Goal: Check status: Check status

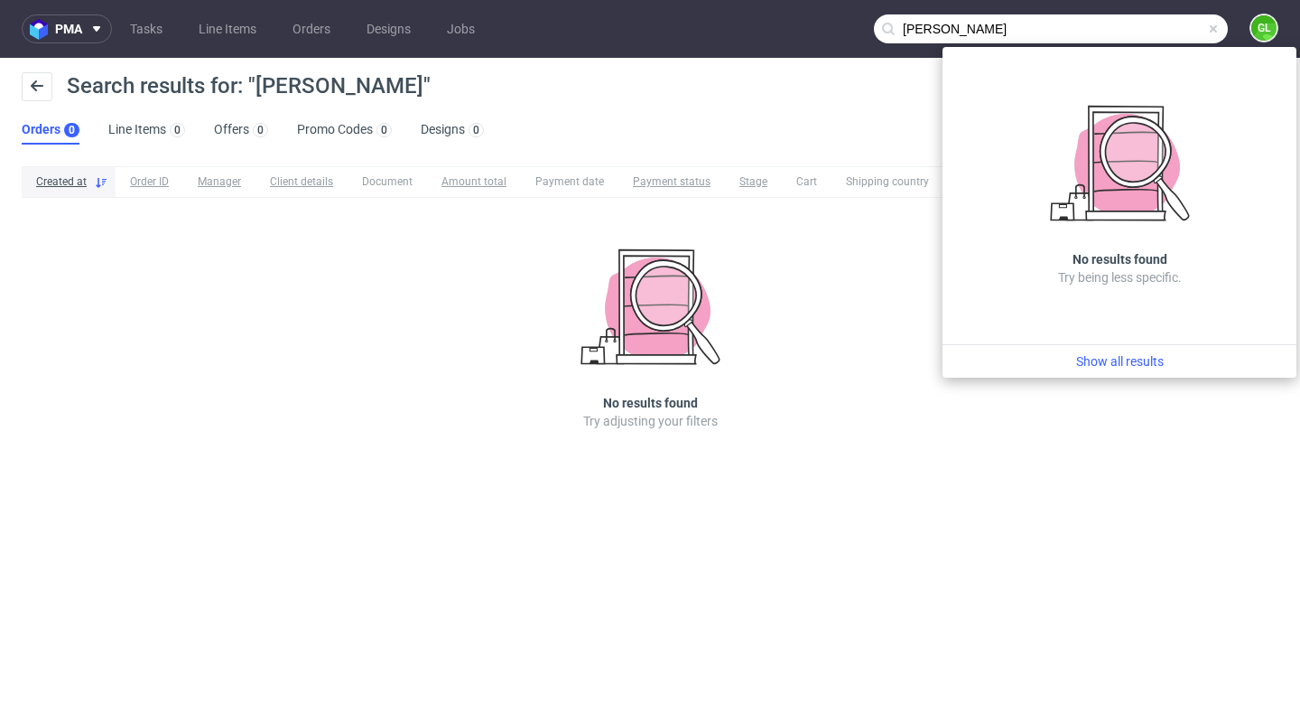
scroll to position [38, 0]
click at [852, 124] on div "Search results for: "[PERSON_NAME]" Orders 0 Line Items 0 Offers 0 Promo Codes …" at bounding box center [650, 108] width 1300 height 101
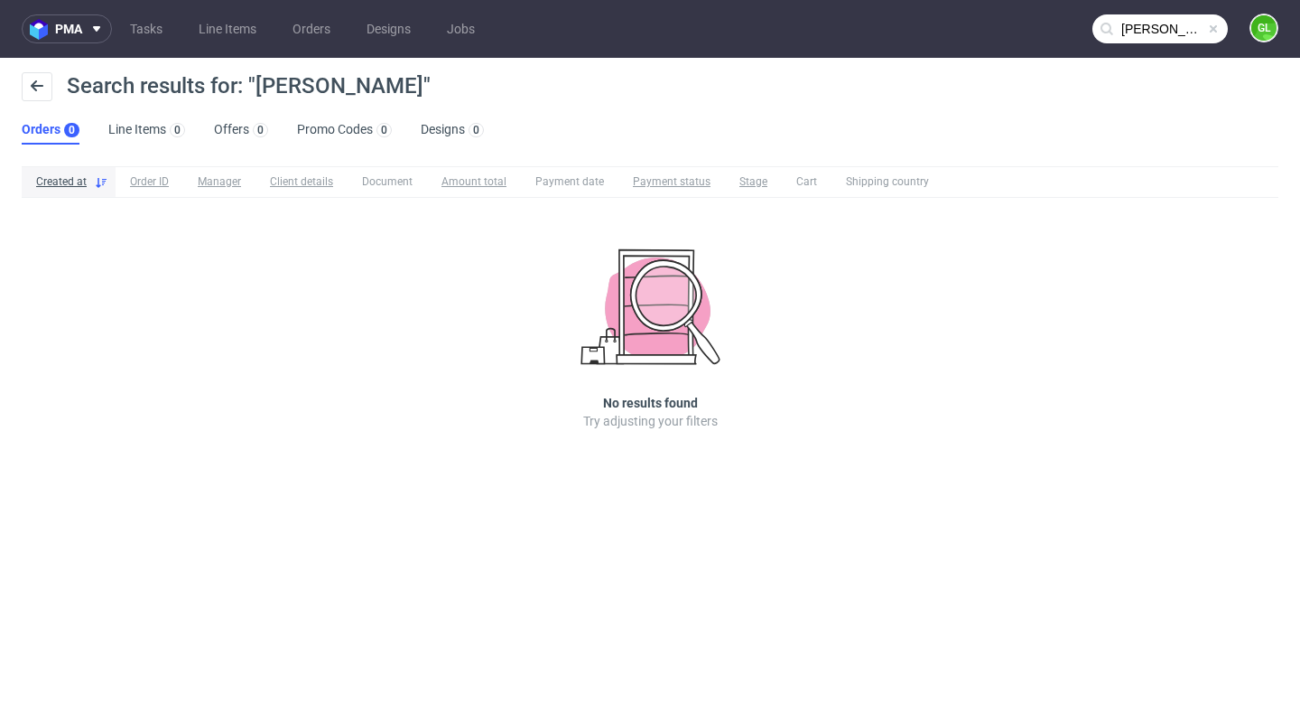
click at [1216, 27] on span at bounding box center [1214, 29] width 14 height 14
click at [1145, 15] on input "text" at bounding box center [1160, 28] width 135 height 29
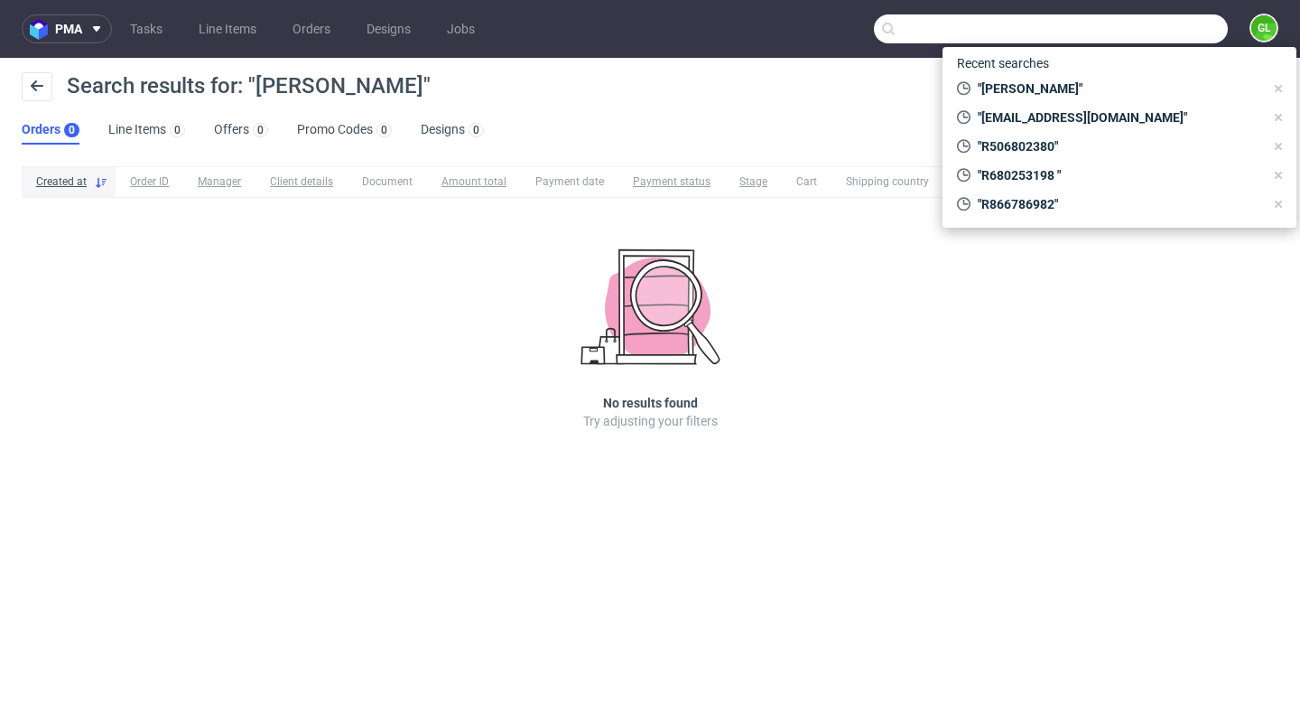
paste input "[EMAIL_ADDRESS][DOMAIN_NAME]"
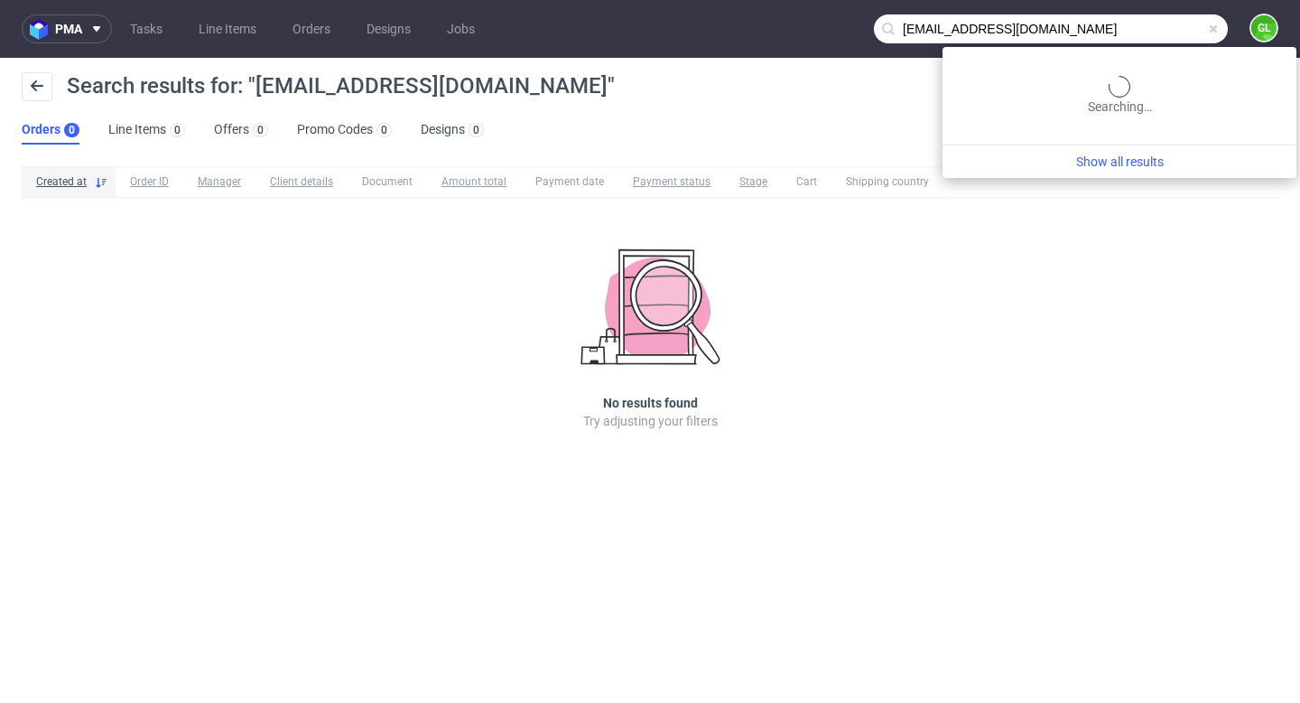
click at [1160, 36] on input "[EMAIL_ADDRESS][DOMAIN_NAME]" at bounding box center [1051, 28] width 354 height 29
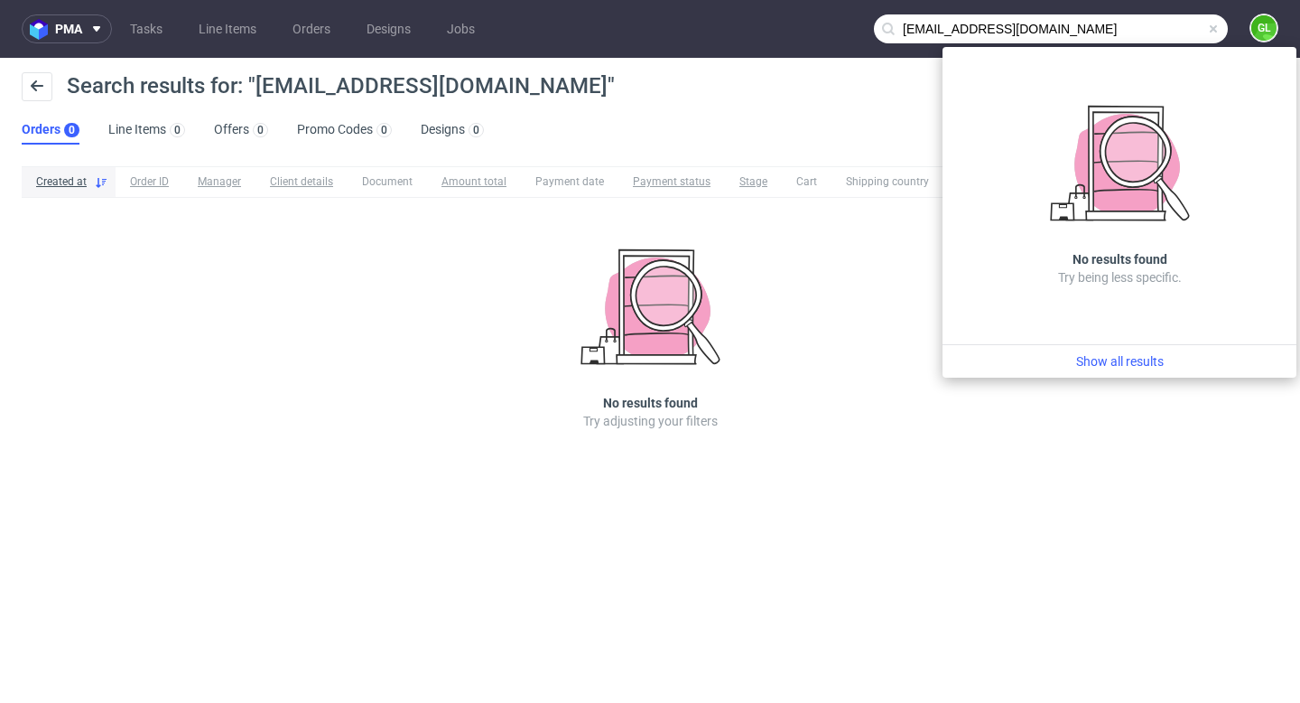
drag, startPoint x: 986, startPoint y: 29, endPoint x: 895, endPoint y: 31, distance: 91.2
click at [895, 31] on div "[EMAIL_ADDRESS][DOMAIN_NAME]" at bounding box center [1051, 28] width 354 height 29
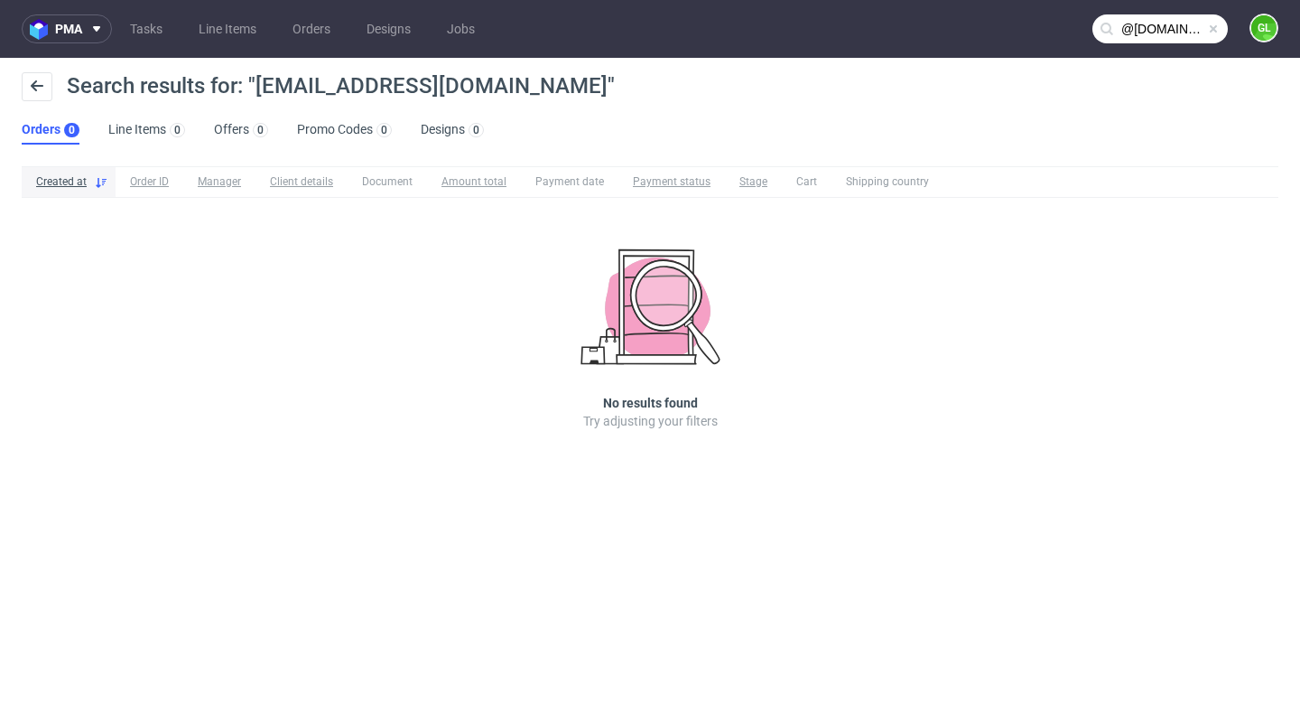
type input "@[DOMAIN_NAME]"
click at [1214, 29] on span at bounding box center [1214, 29] width 14 height 14
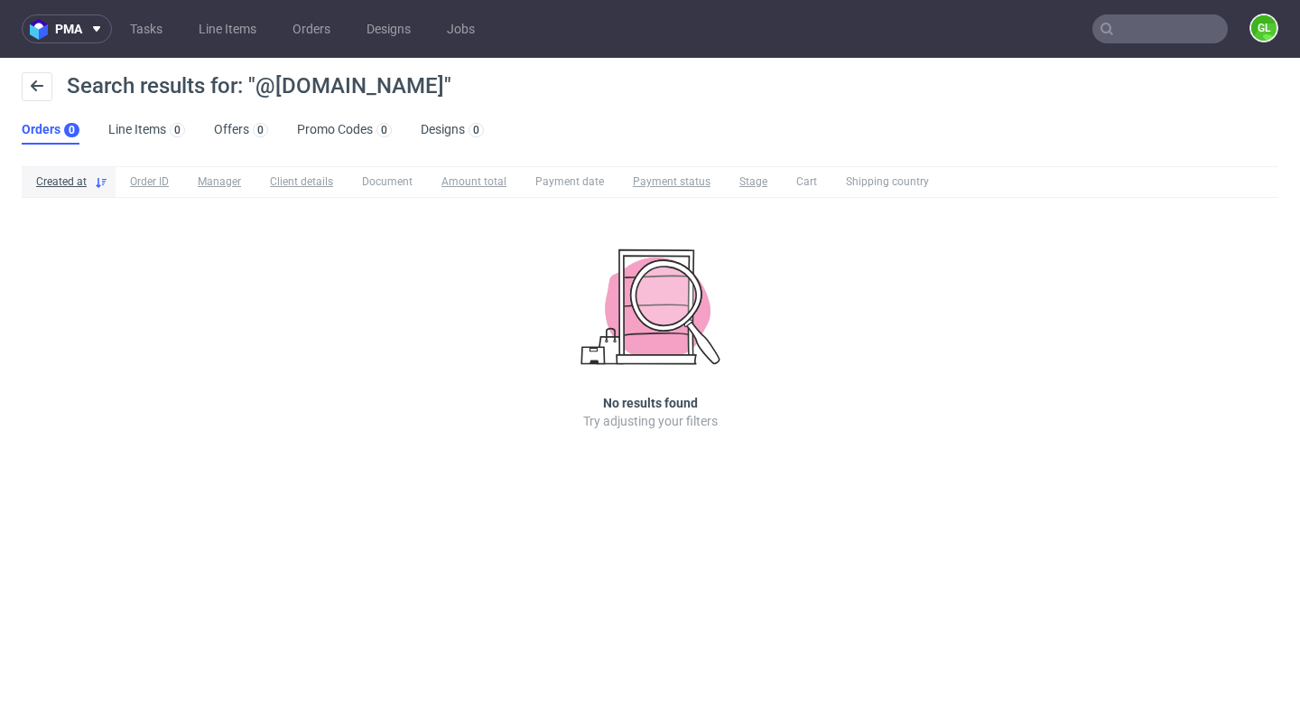
click at [1175, 35] on input "text" at bounding box center [1160, 28] width 135 height 29
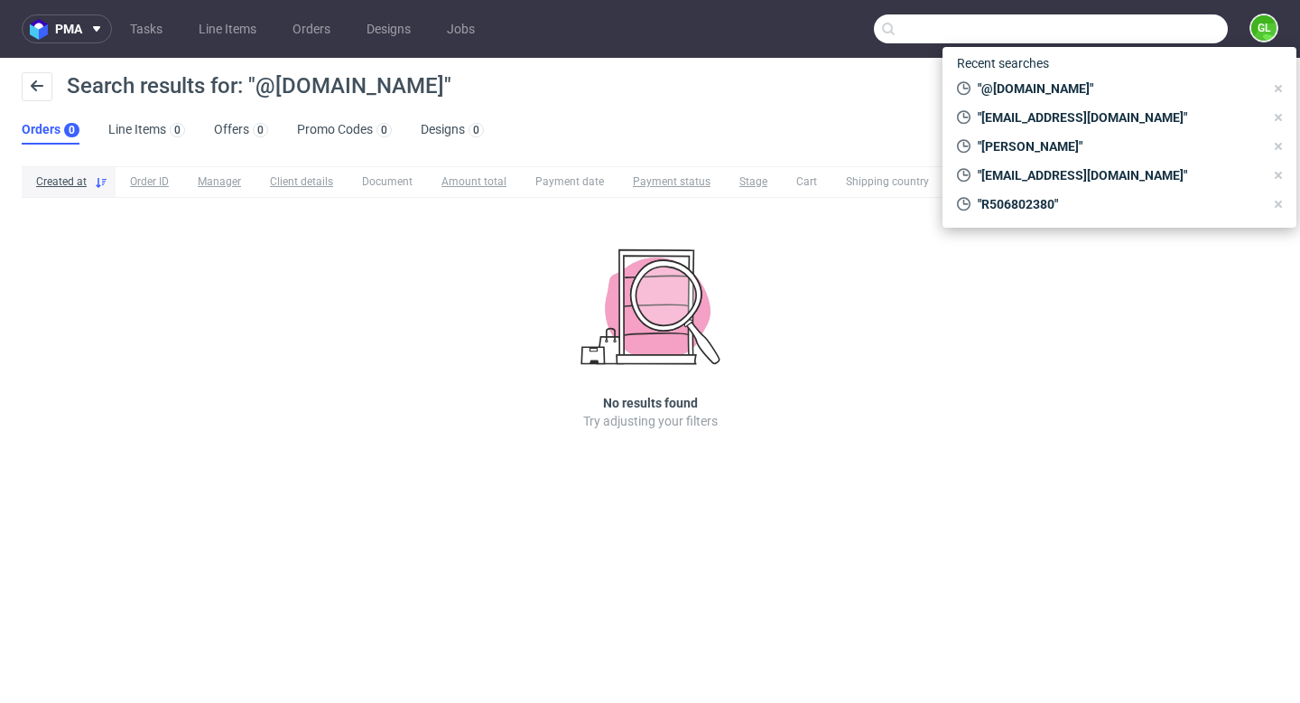
paste input "[PERSON_NAME]"
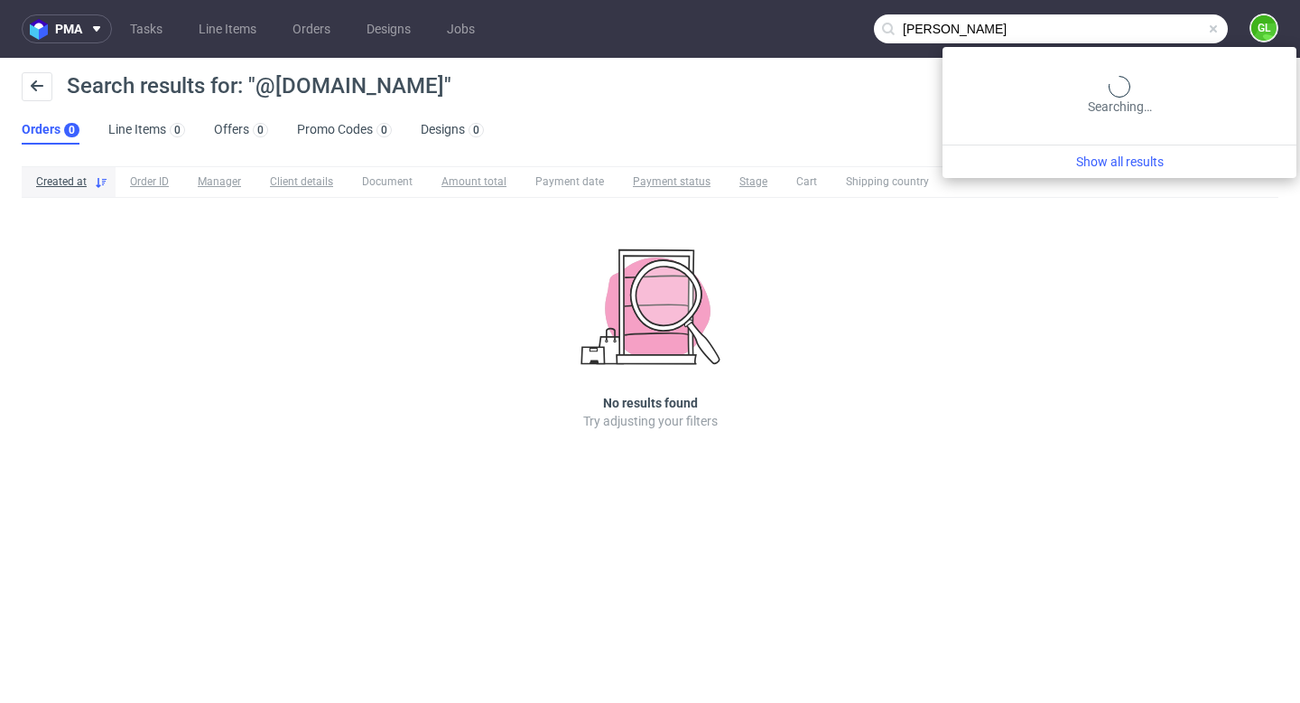
type input "[PERSON_NAME]"
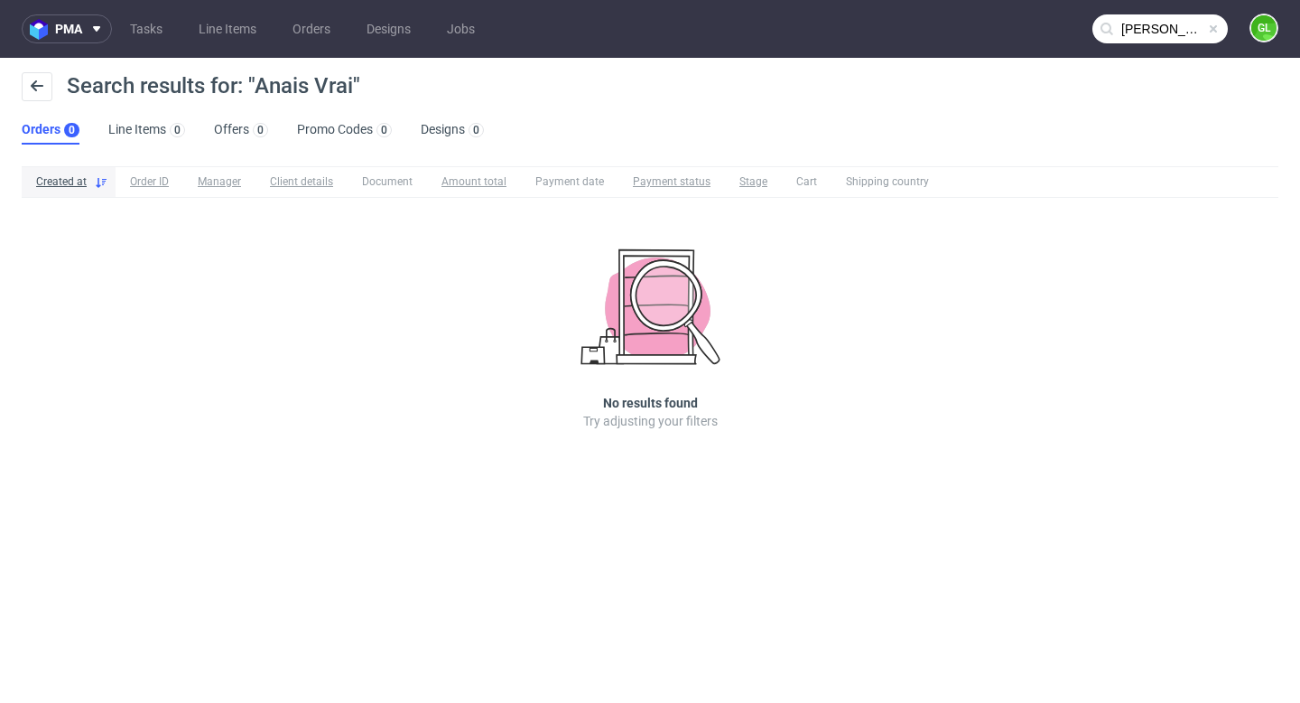
click at [1214, 33] on span at bounding box center [1214, 29] width 14 height 14
click at [1185, 33] on input "text" at bounding box center [1160, 28] width 135 height 29
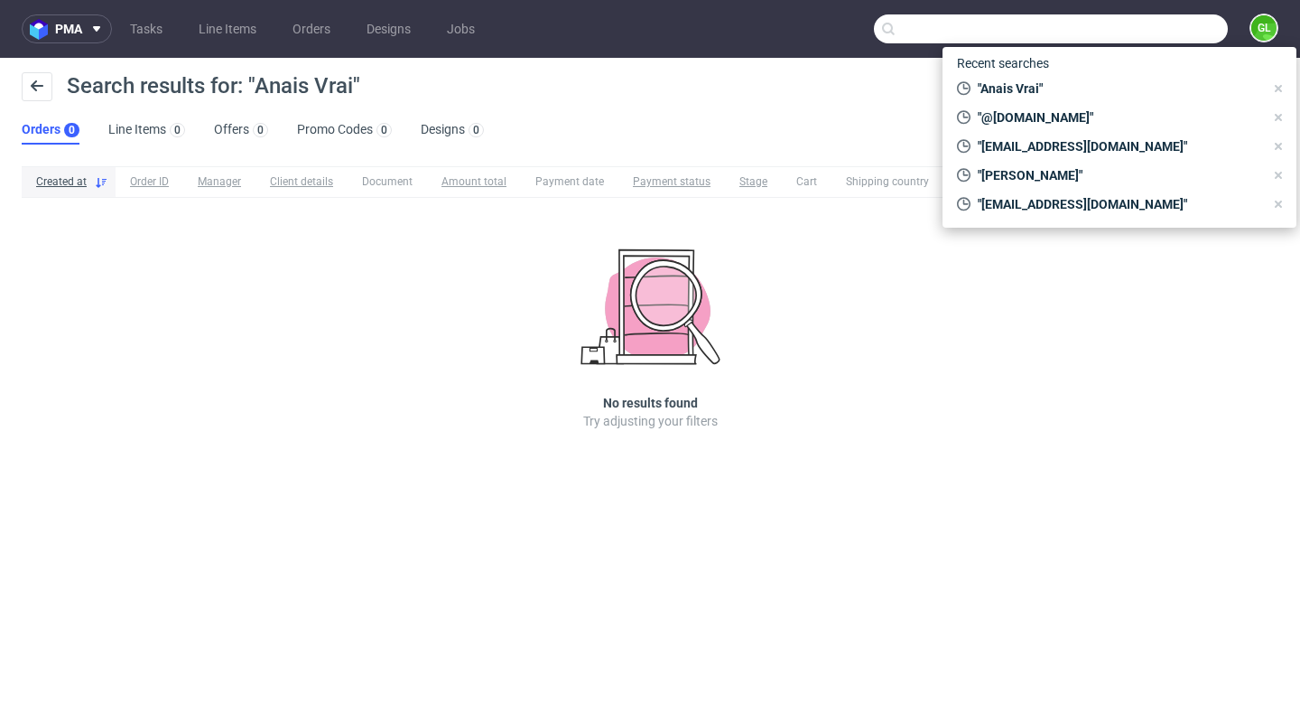
paste input "Les Imbéciles Production"
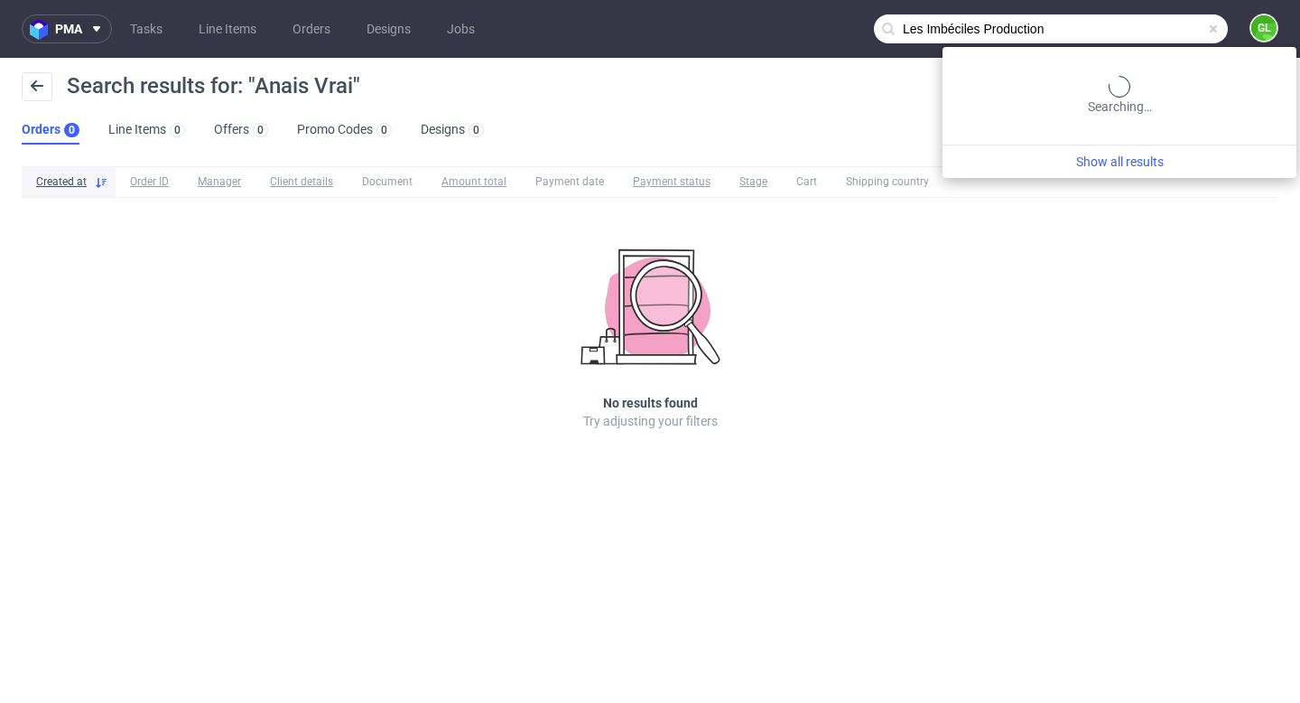
type input "Les Imbéciles Production"
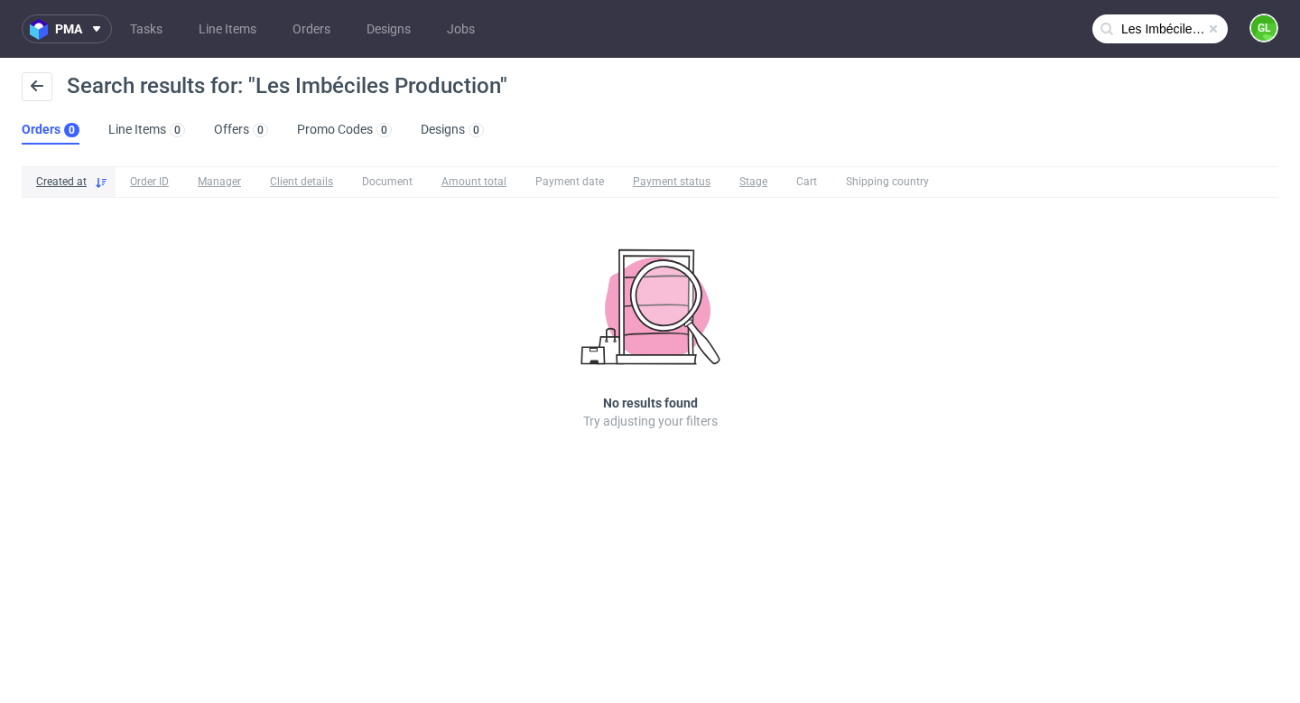
click at [1222, 38] on input "Les Imbéciles Production" at bounding box center [1160, 28] width 135 height 29
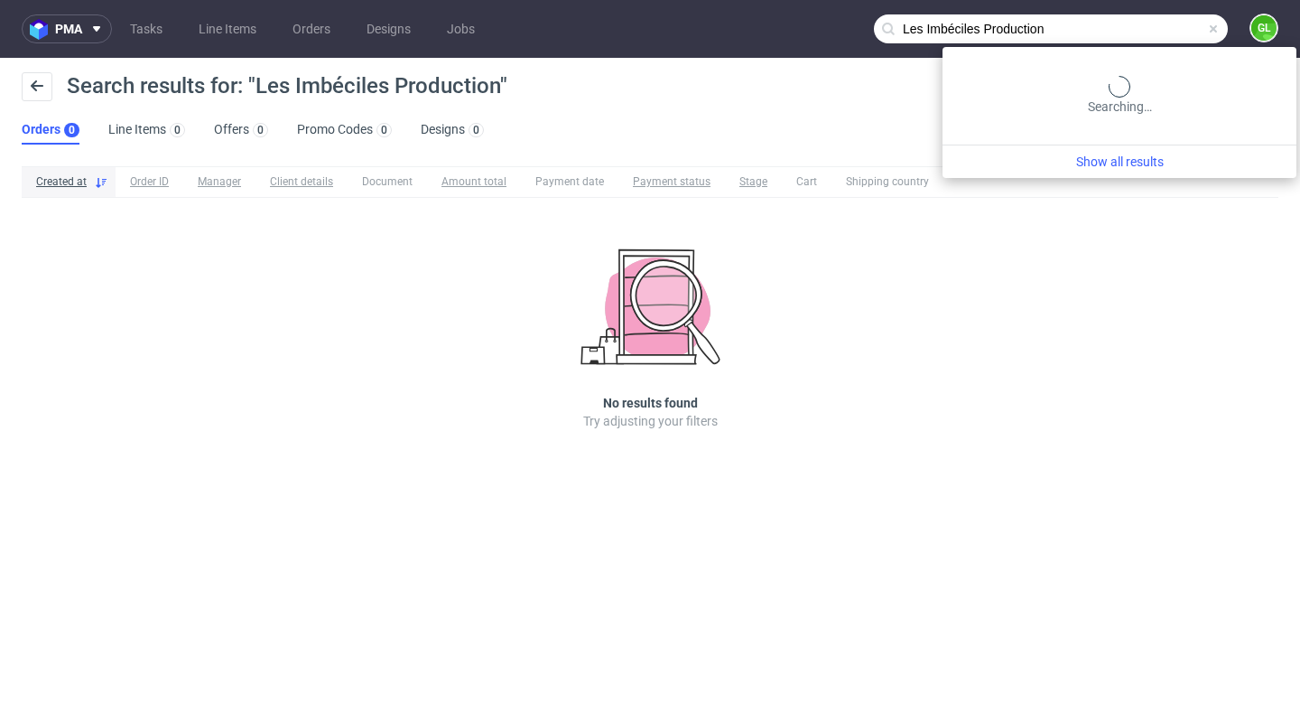
click at [1222, 30] on input "Les Imbéciles Production" at bounding box center [1051, 28] width 354 height 29
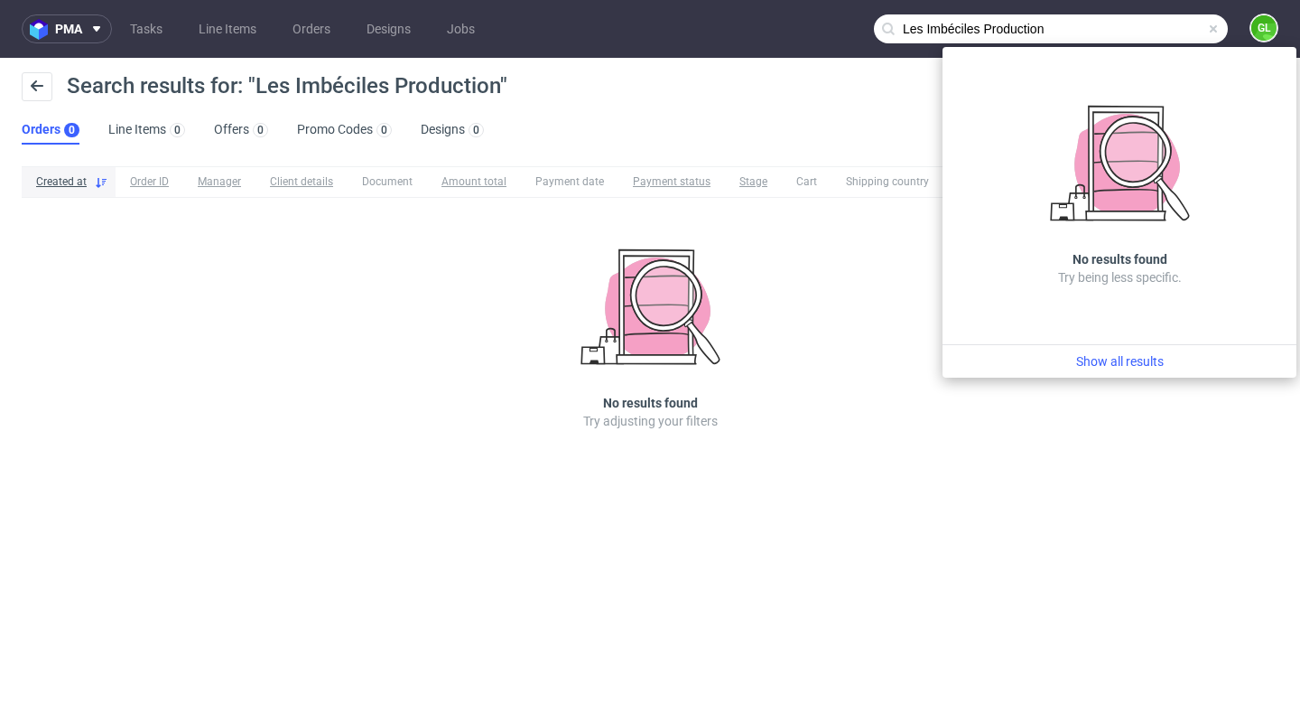
click at [1216, 30] on span at bounding box center [1214, 29] width 14 height 14
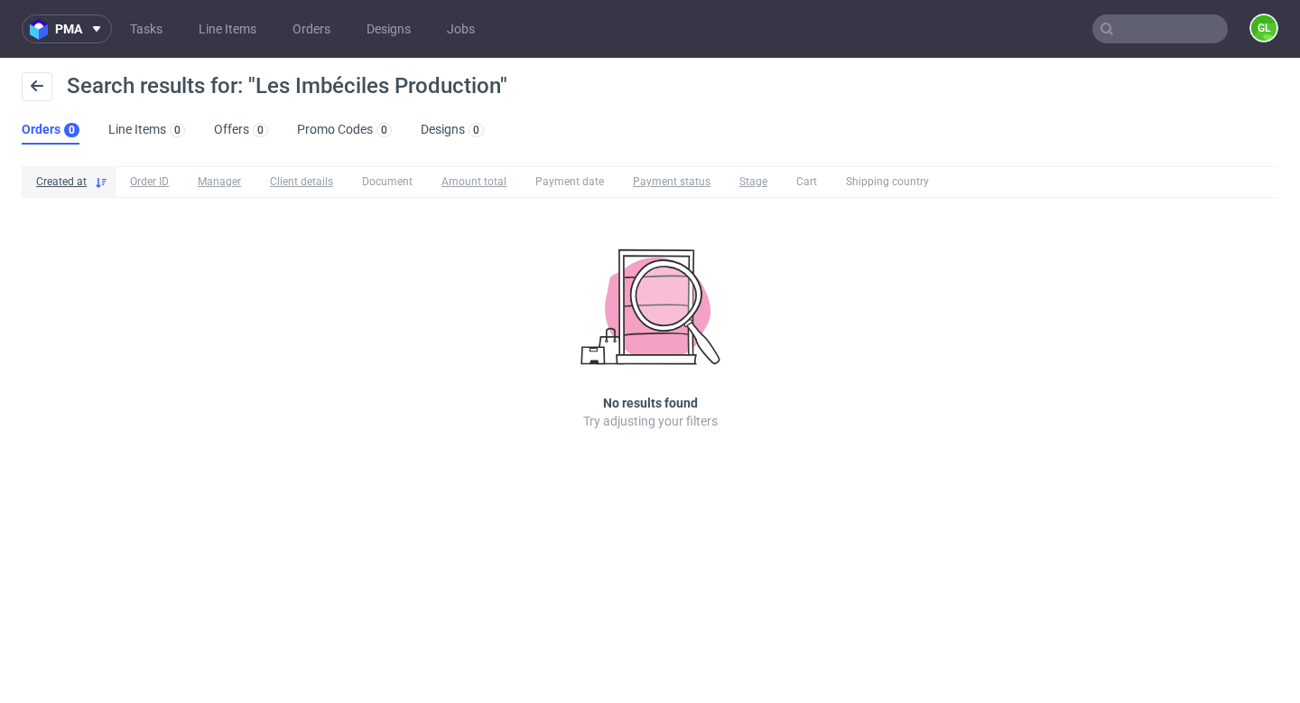
click at [1109, 23] on icon at bounding box center [1107, 29] width 14 height 14
click at [1130, 24] on input "text" at bounding box center [1160, 28] width 135 height 29
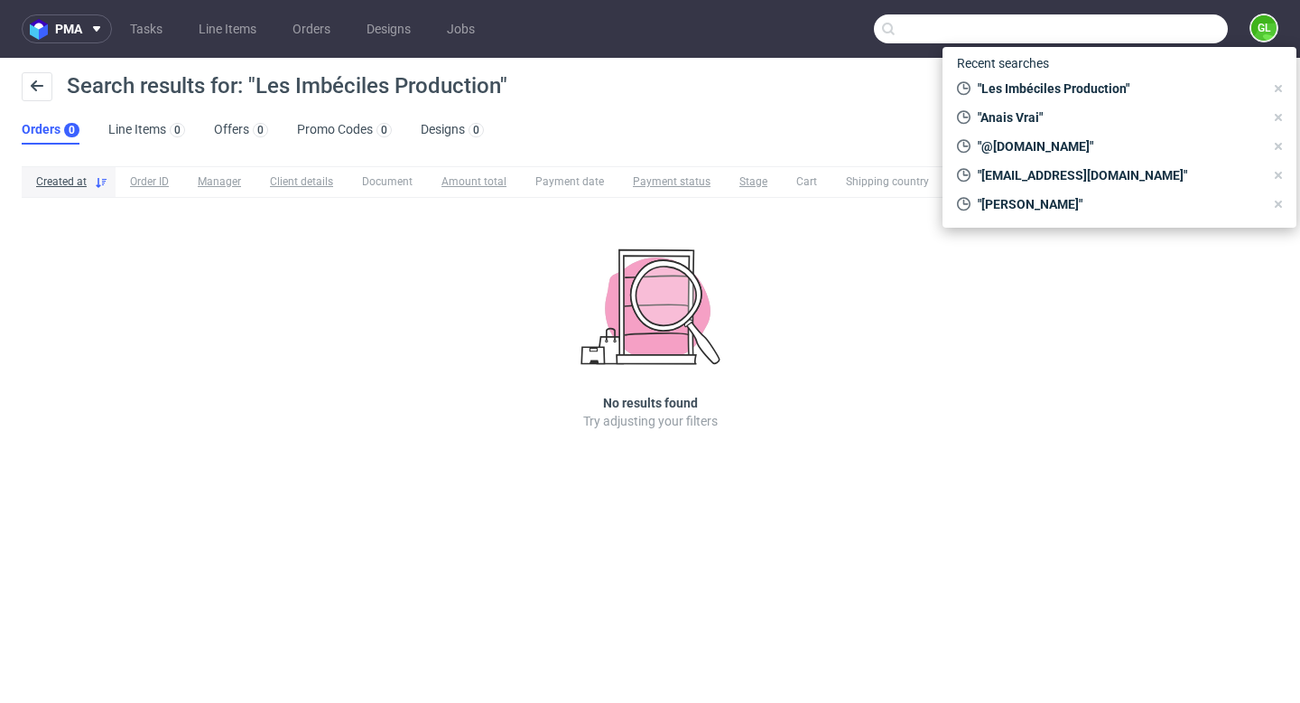
paste input "R845958722"
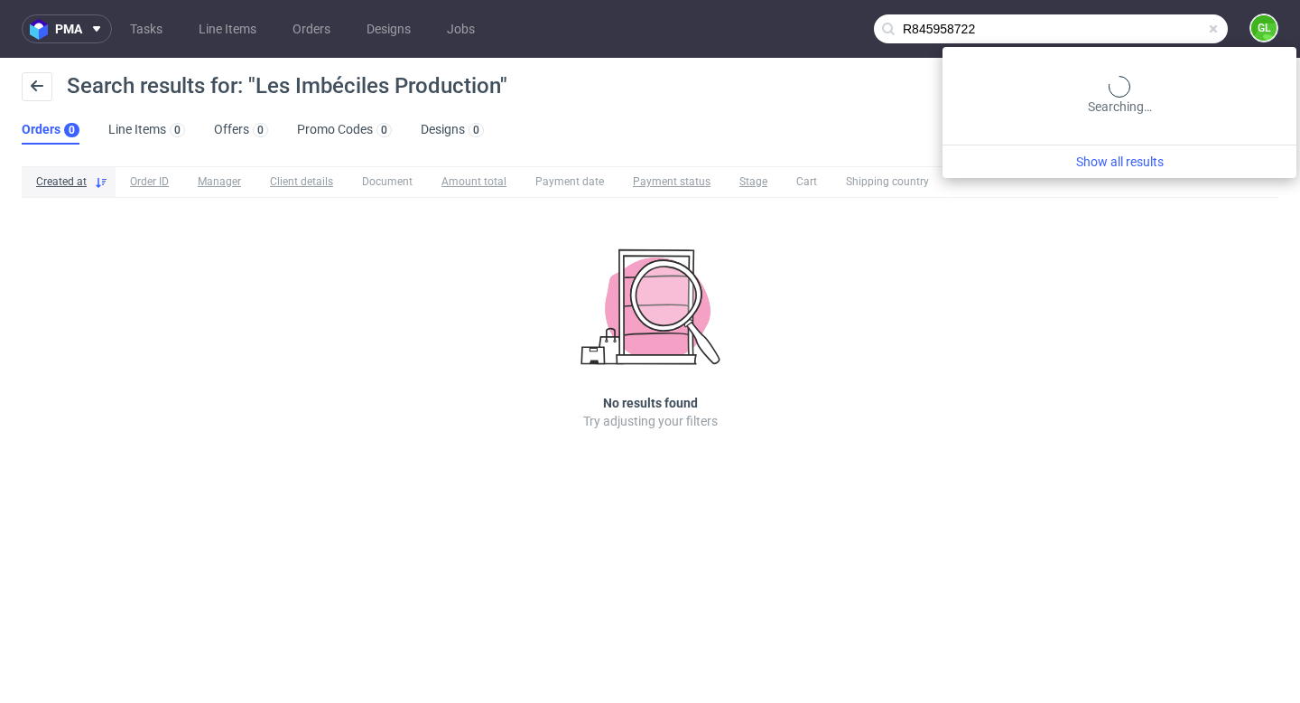
type input "R845958722"
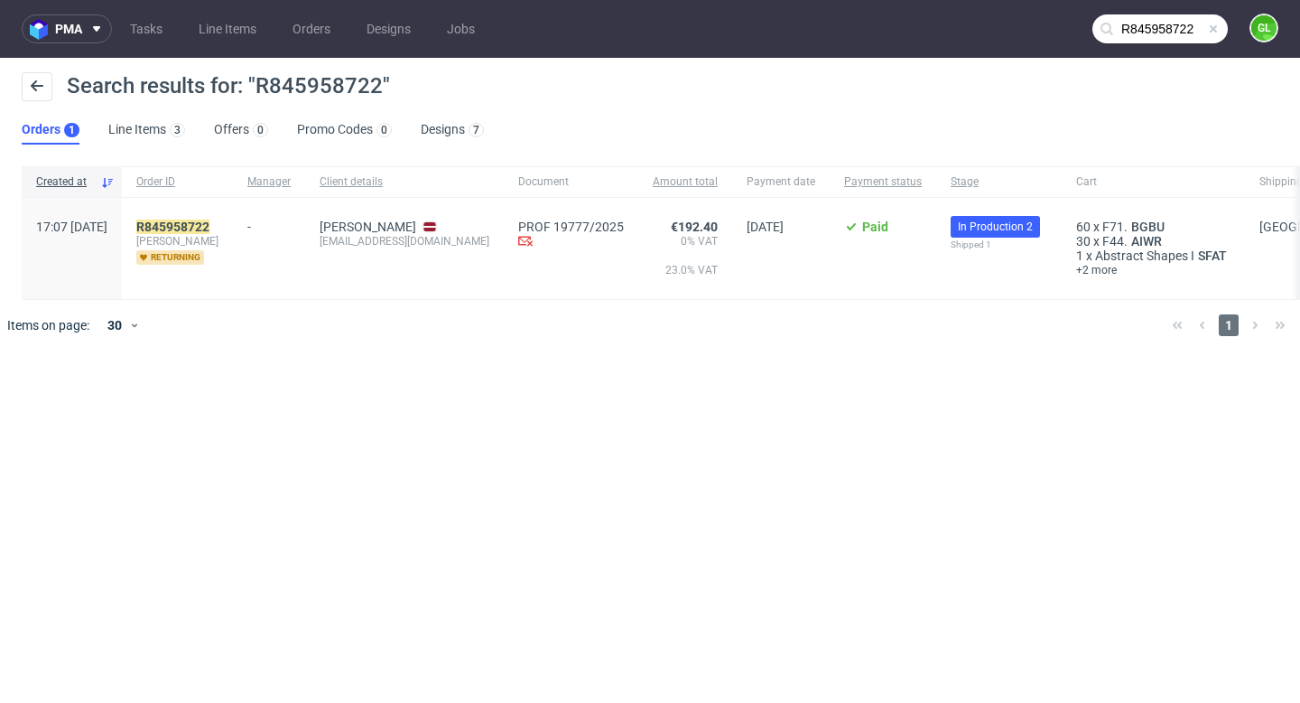
click at [233, 214] on div "R845958722 [PERSON_NAME] returning" at bounding box center [177, 248] width 111 height 101
click at [210, 222] on mark "R845958722" at bounding box center [172, 226] width 73 height 14
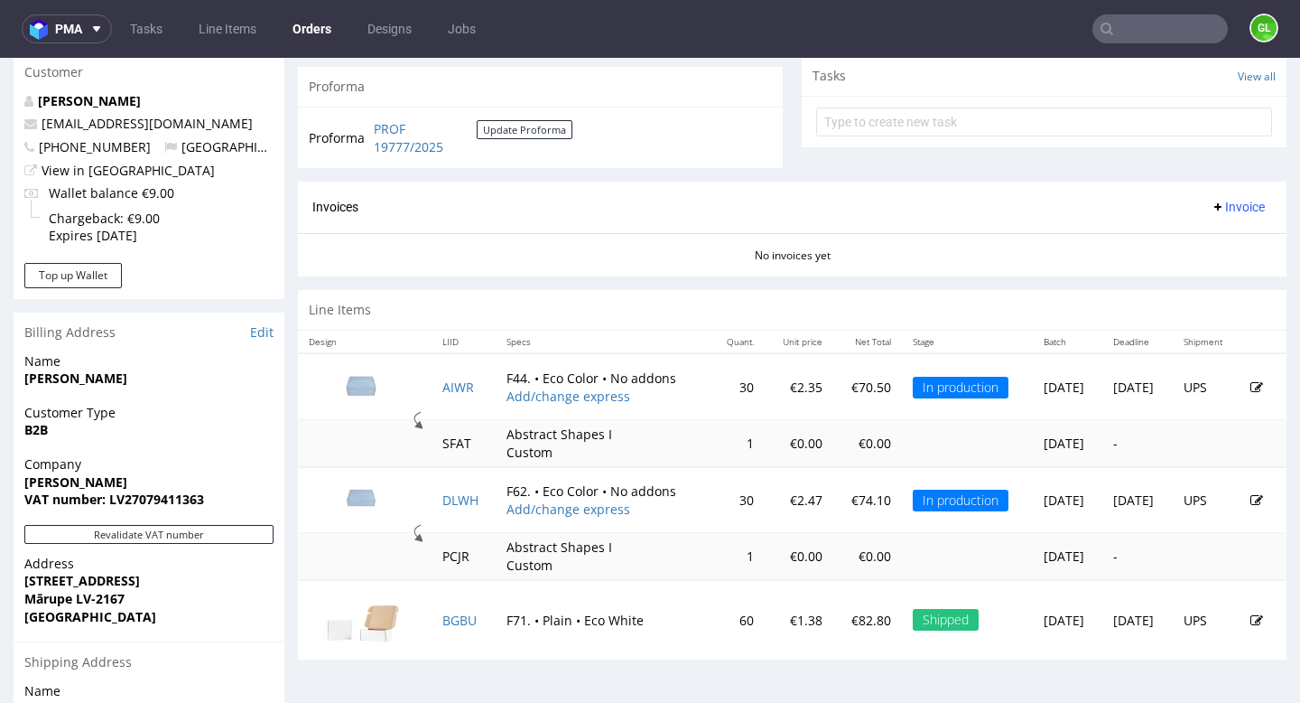
scroll to position [653, 0]
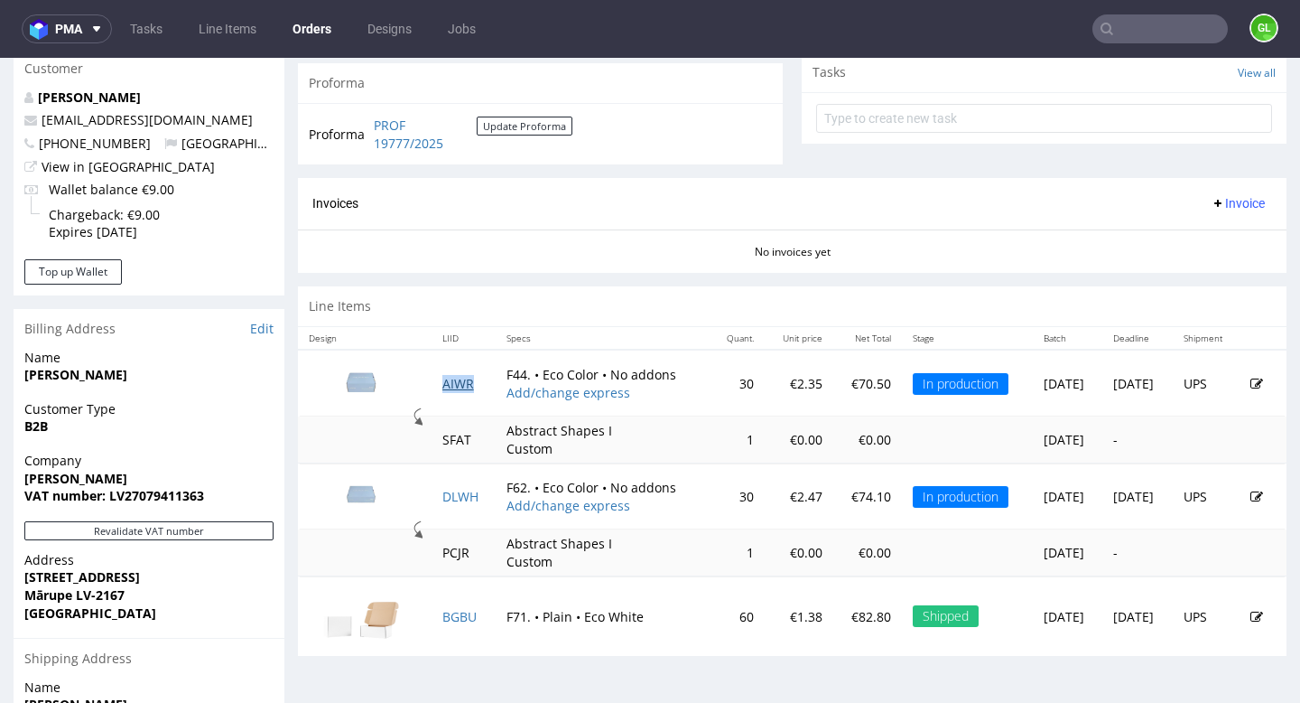
click at [457, 382] on link "AIWR" at bounding box center [459, 383] width 32 height 17
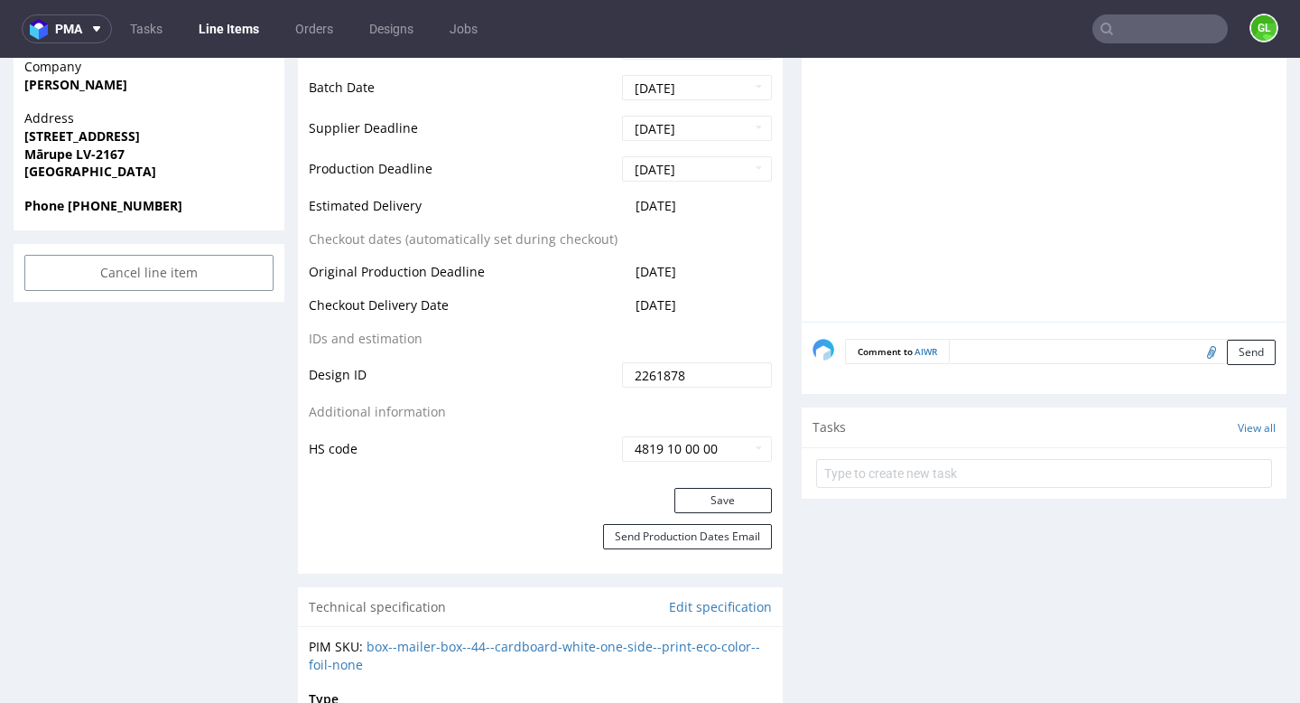
scroll to position [820, 0]
